Goal: Information Seeking & Learning: Learn about a topic

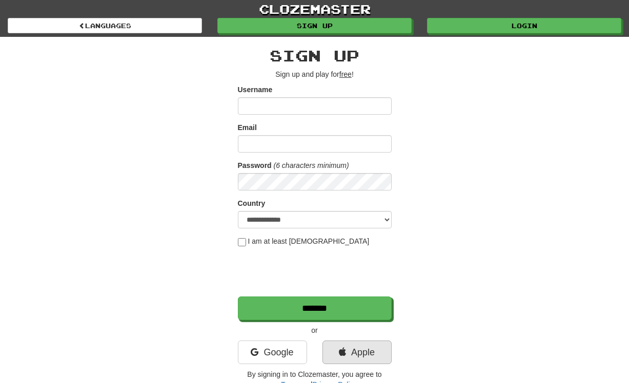
click at [351, 356] on link "Apple" at bounding box center [356, 353] width 69 height 24
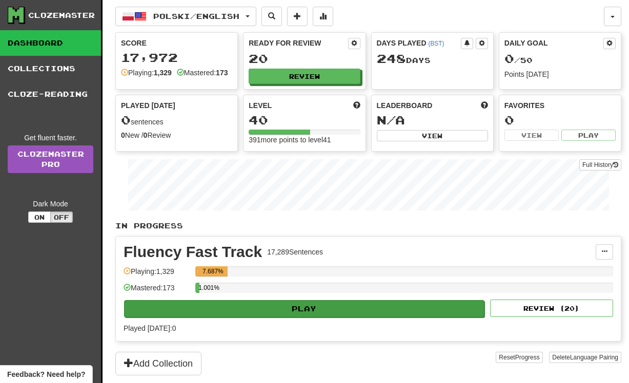
click at [302, 318] on button "Play" at bounding box center [304, 308] width 360 height 17
select select "**"
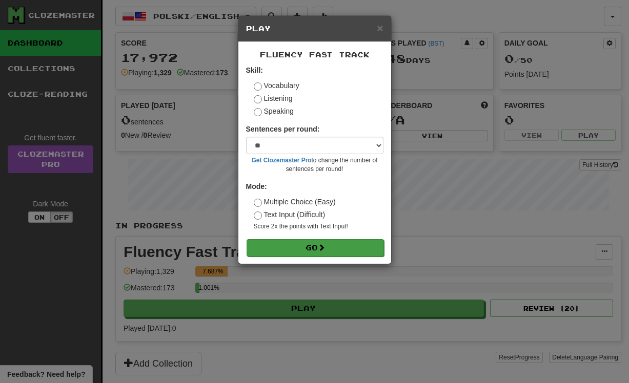
click at [325, 246] on span at bounding box center [321, 247] width 7 height 7
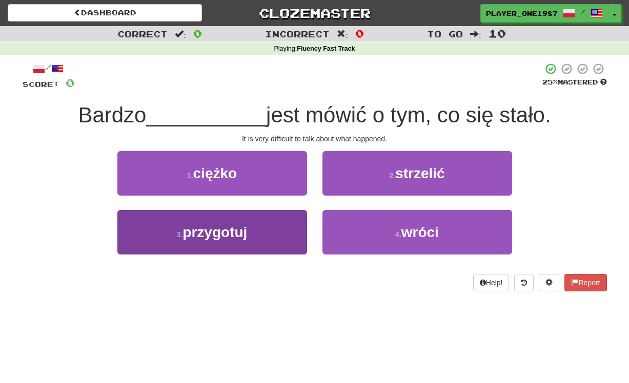
click at [269, 240] on button "3 . przygotuj" at bounding box center [212, 232] width 190 height 45
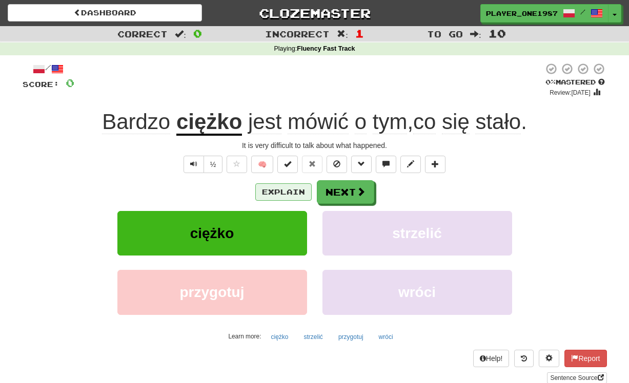
click at [281, 195] on button "Explain" at bounding box center [283, 192] width 56 height 17
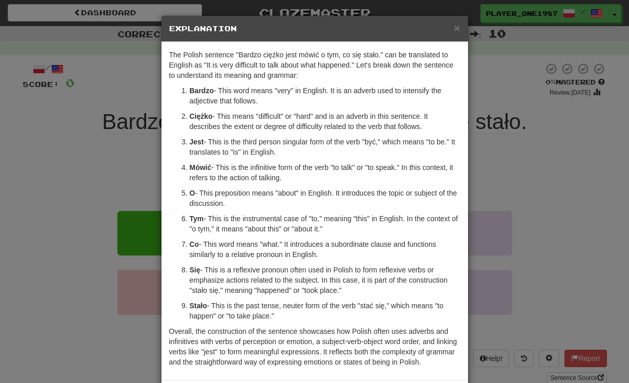
click at [457, 30] on span "×" at bounding box center [457, 28] width 6 height 12
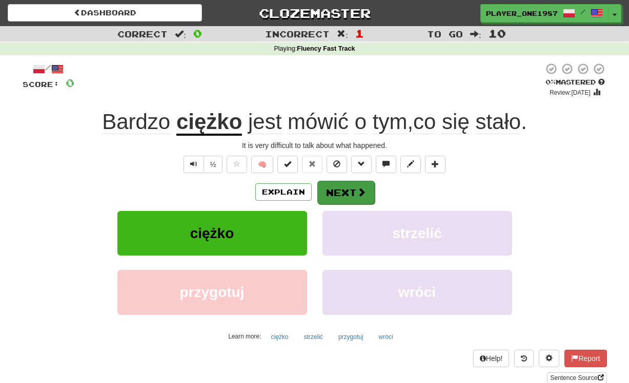
click at [342, 191] on button "Next" at bounding box center [345, 193] width 57 height 24
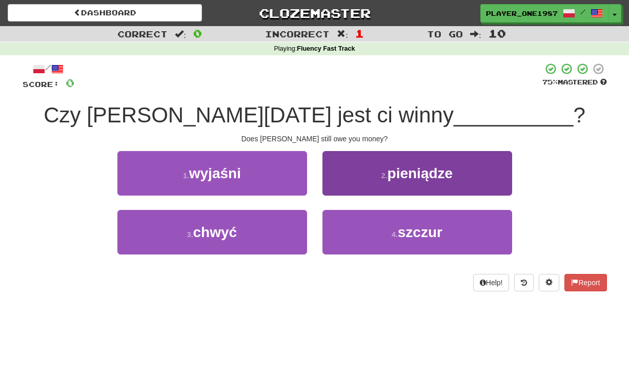
click at [381, 172] on small "2 ." at bounding box center [384, 176] width 6 height 8
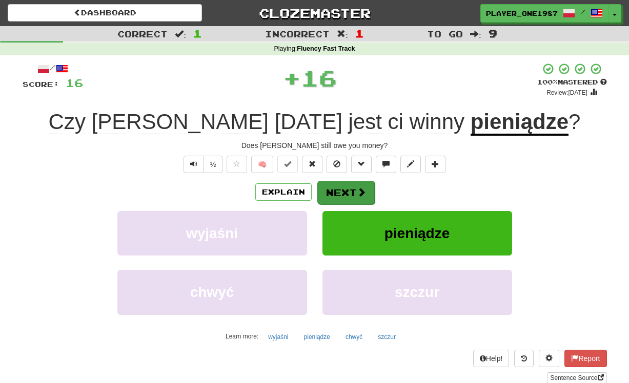
click at [342, 194] on button "Next" at bounding box center [345, 193] width 57 height 24
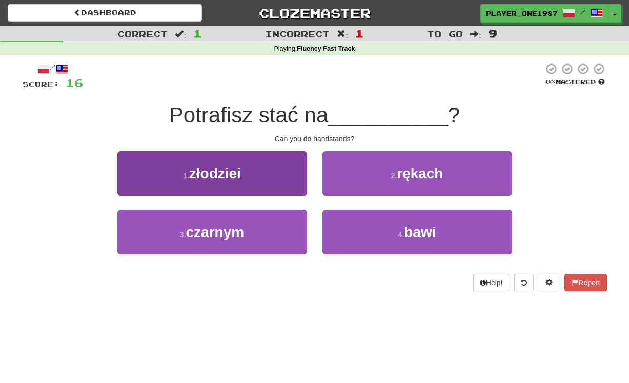
click at [256, 242] on button "3 . czarnym" at bounding box center [212, 232] width 190 height 45
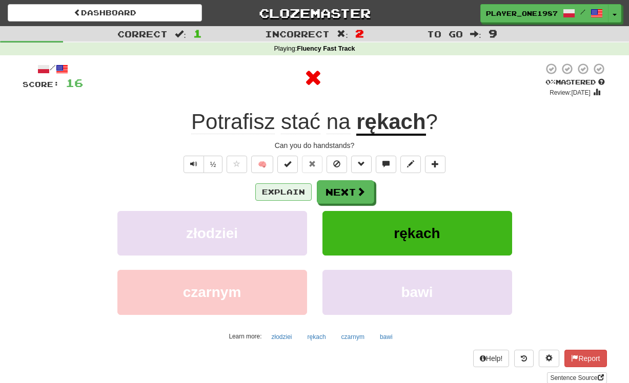
click at [288, 198] on button "Explain" at bounding box center [283, 192] width 56 height 17
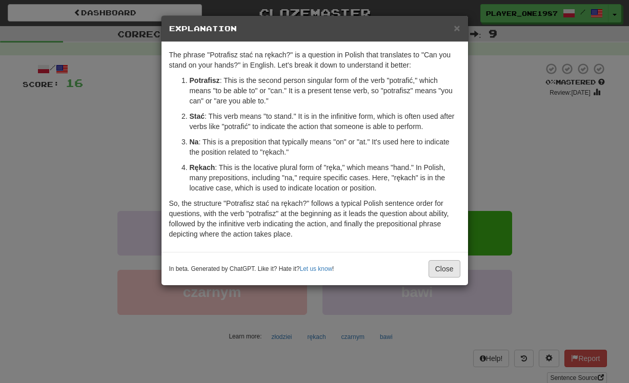
click at [443, 267] on button "Close" at bounding box center [445, 268] width 32 height 17
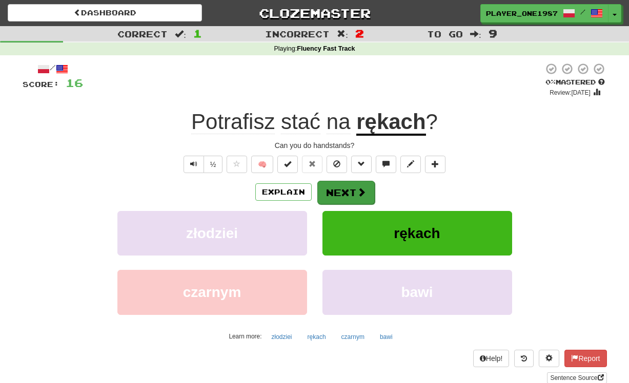
click at [339, 202] on button "Next" at bounding box center [345, 193] width 57 height 24
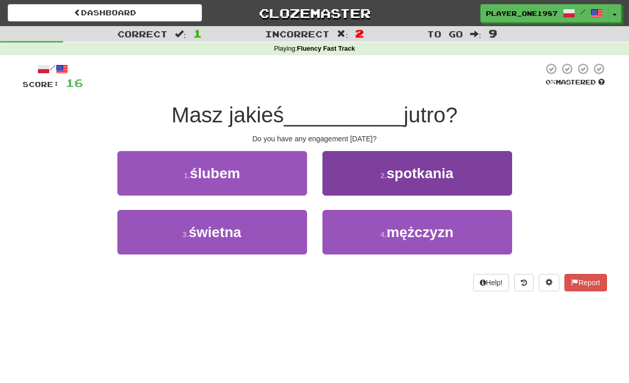
click at [360, 177] on button "2 . spotkania" at bounding box center [417, 173] width 190 height 45
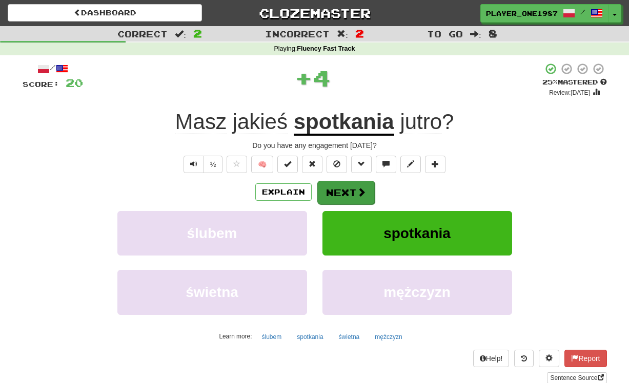
click at [345, 193] on button "Next" at bounding box center [345, 193] width 57 height 24
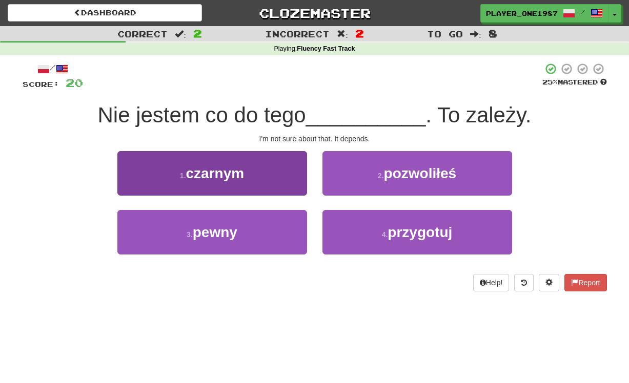
click at [266, 247] on button "3 . pewny" at bounding box center [212, 232] width 190 height 45
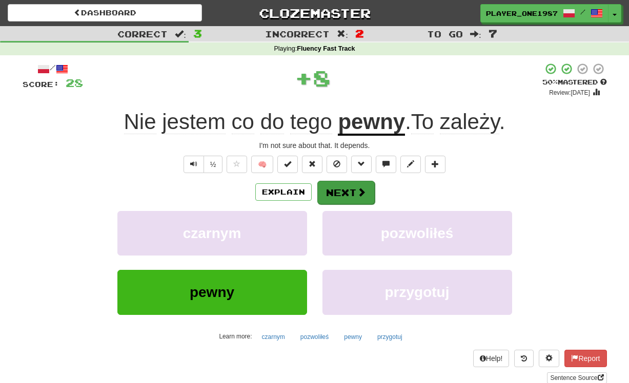
click at [338, 194] on button "Next" at bounding box center [345, 193] width 57 height 24
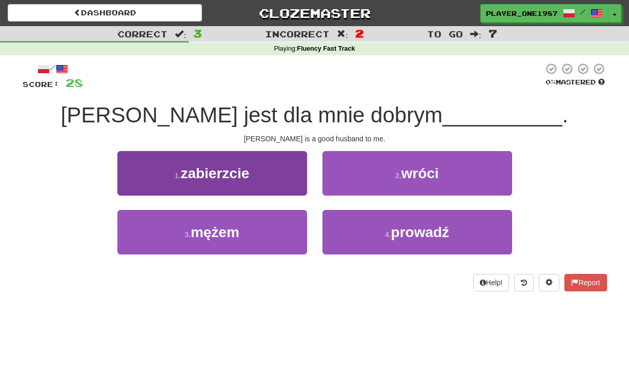
click at [278, 238] on button "3 . mężem" at bounding box center [212, 232] width 190 height 45
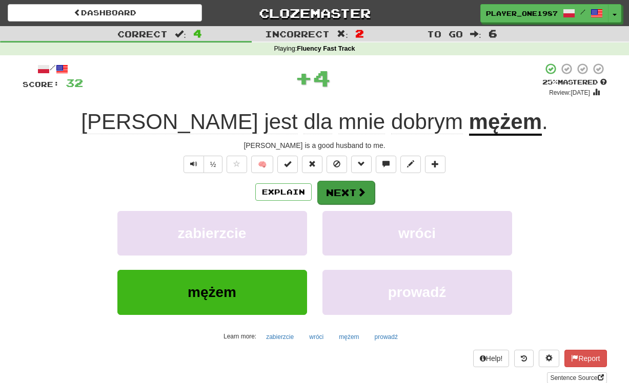
click at [342, 197] on button "Next" at bounding box center [345, 193] width 57 height 24
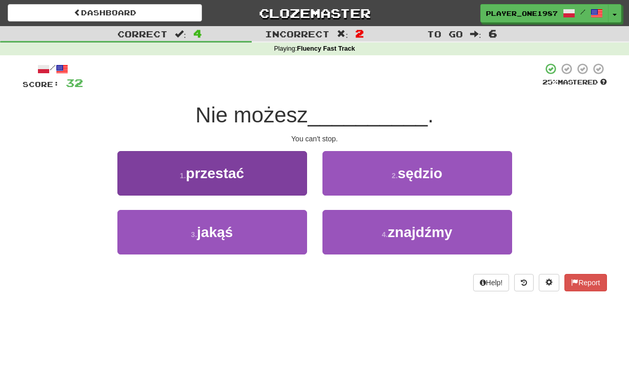
click at [273, 184] on button "1 . przestać" at bounding box center [212, 173] width 190 height 45
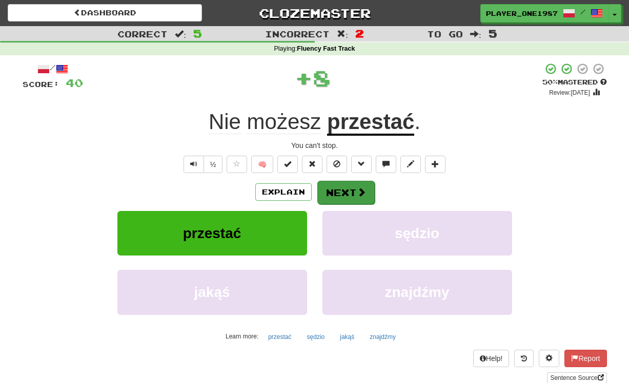
click at [335, 198] on button "Next" at bounding box center [345, 193] width 57 height 24
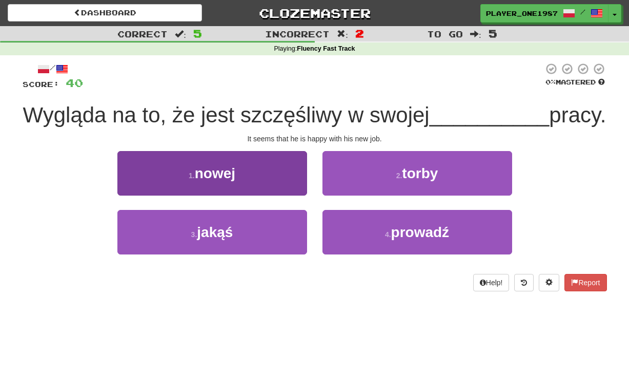
click at [284, 196] on button "1 . nowej" at bounding box center [212, 173] width 190 height 45
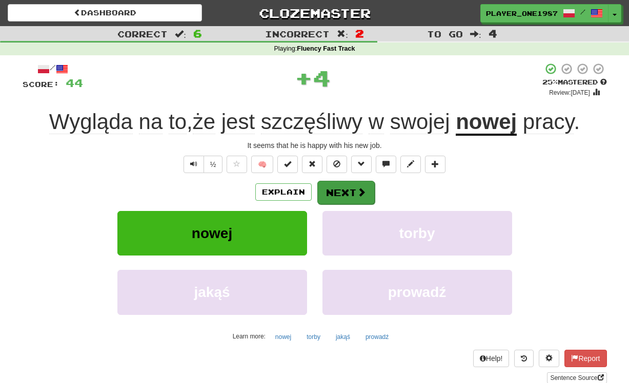
click at [349, 195] on button "Next" at bounding box center [345, 193] width 57 height 24
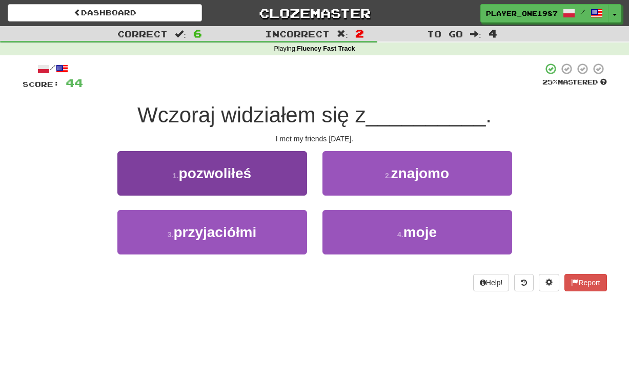
click at [271, 229] on button "3 . przyjaciółmi" at bounding box center [212, 232] width 190 height 45
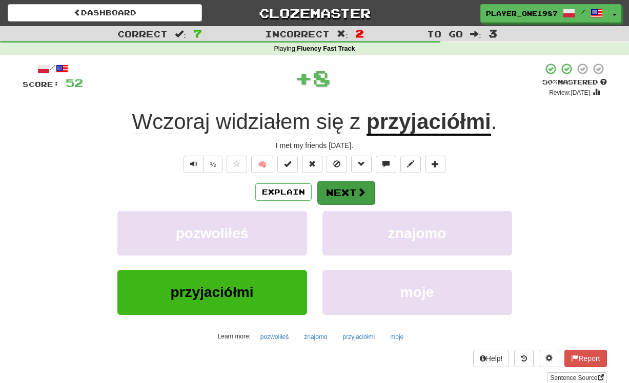
click at [347, 196] on button "Next" at bounding box center [345, 193] width 57 height 24
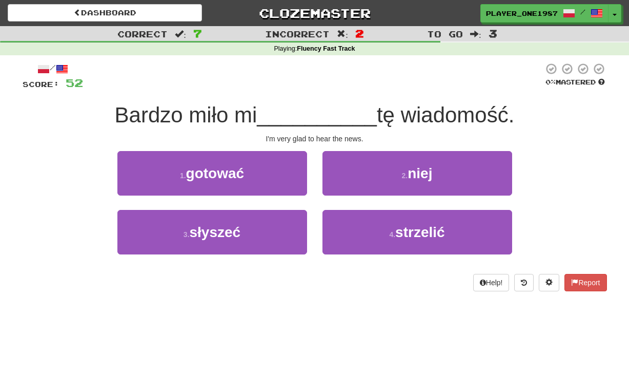
click at [317, 204] on div "2 . niej" at bounding box center [417, 180] width 205 height 59
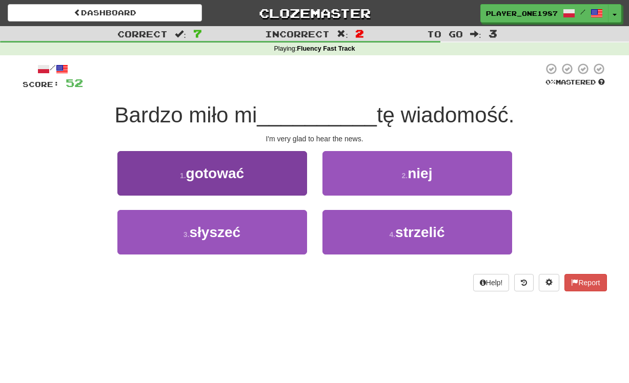
click at [269, 240] on button "3 . słyszeć" at bounding box center [212, 232] width 190 height 45
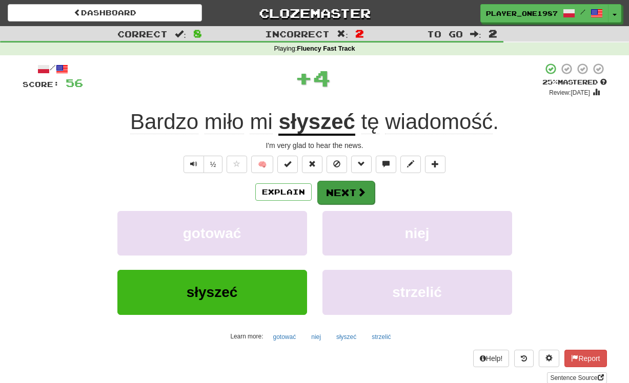
click at [350, 195] on button "Next" at bounding box center [345, 193] width 57 height 24
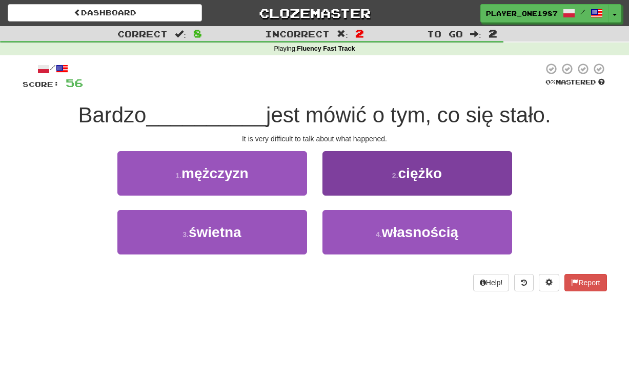
click at [367, 170] on button "2 . ciężko" at bounding box center [417, 173] width 190 height 45
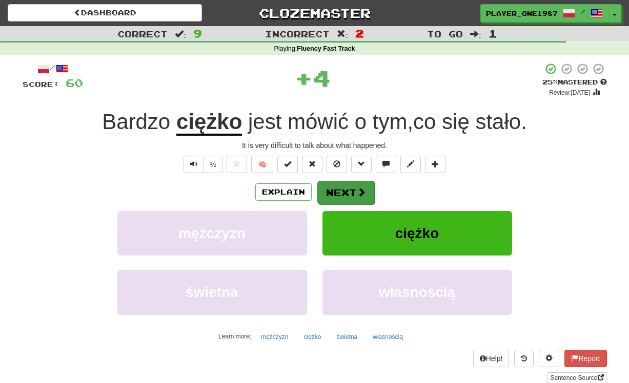
click at [350, 189] on button "Next" at bounding box center [345, 193] width 57 height 24
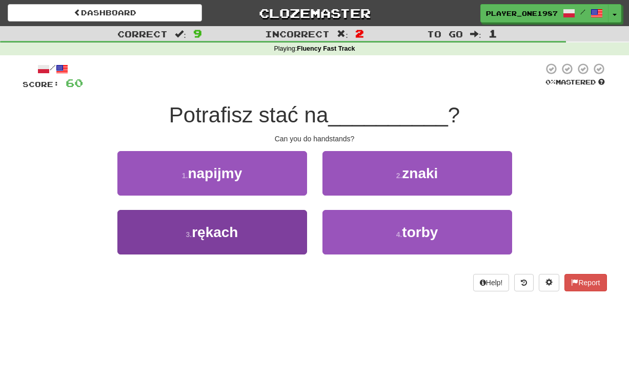
click at [264, 240] on button "3 . rękach" at bounding box center [212, 232] width 190 height 45
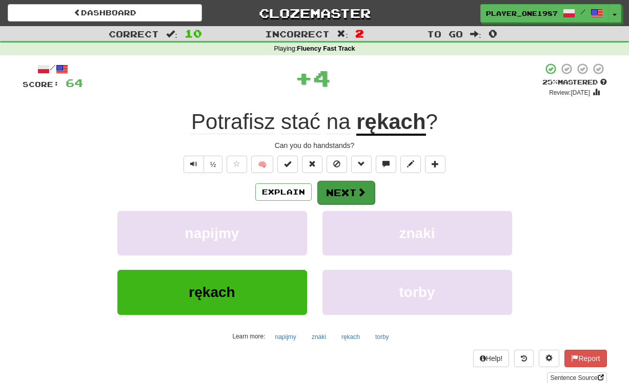
click at [345, 191] on button "Next" at bounding box center [345, 193] width 57 height 24
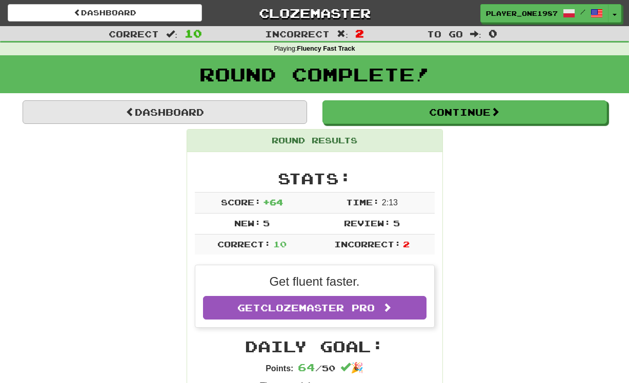
click at [260, 110] on link "Dashboard" at bounding box center [165, 112] width 285 height 24
